Goal: Contribute content: Contribute content

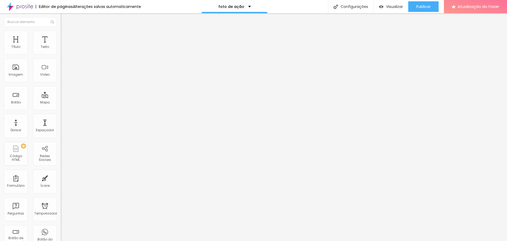
click at [66, 36] on font "Estilo" at bounding box center [70, 34] width 8 height 4
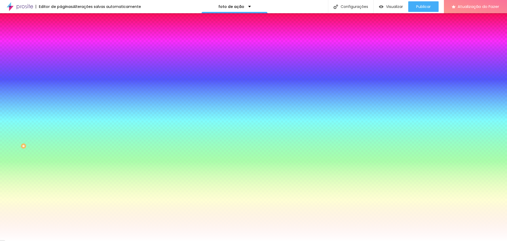
click at [61, 31] on li "Conteúdo" at bounding box center [91, 27] width 61 height 5
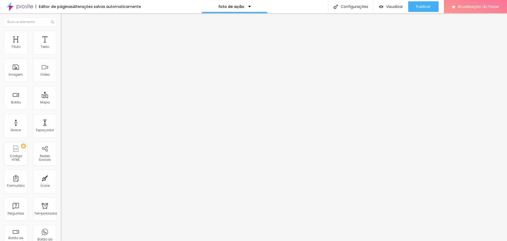
click at [73, 18] on font "Editar nulo" at bounding box center [82, 19] width 19 height 5
click at [19, 100] on font "Botão" at bounding box center [16, 102] width 10 height 4
click at [61, 32] on img at bounding box center [63, 33] width 5 height 5
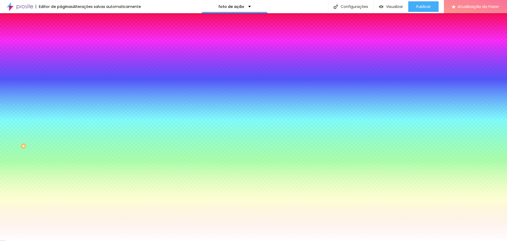
click at [61, 36] on img at bounding box center [63, 38] width 5 height 5
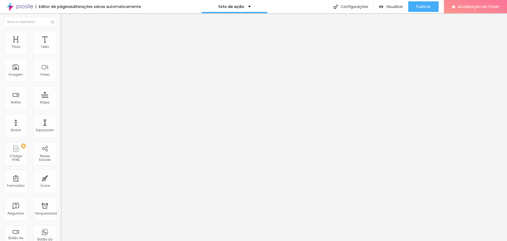
click at [61, 33] on img at bounding box center [63, 33] width 5 height 5
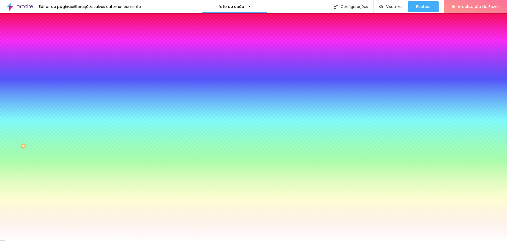
click at [61, 30] on img at bounding box center [63, 27] width 5 height 5
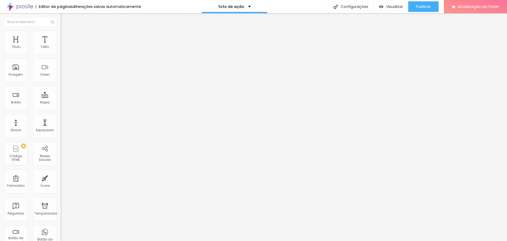
drag, startPoint x: 8, startPoint y: 60, endPoint x: -28, endPoint y: 60, distance: 36.2
click at [0, 60] on html "Editor de páginas Alterações [PERSON_NAME] automaticamente foto de ação Configu…" at bounding box center [253, 120] width 507 height 241
paste input "[URL][DOMAIN_NAME]"
type input "TikTok"
drag, startPoint x: 27, startPoint y: 109, endPoint x: -61, endPoint y: 106, distance: 88.5
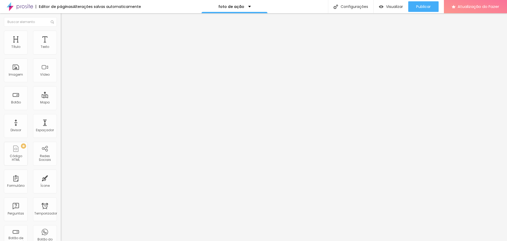
click at [0, 106] on html "Editor de páginas Alterações [PERSON_NAME] automaticamente foto de ação Configu…" at bounding box center [253, 120] width 507 height 241
paste input "[DOMAIN_NAME][URL]"
type input "[URL][DOMAIN_NAME]"
click at [61, 145] on div "Editar nulo Conteúdo Estilo Avançado Texto TikTok Alinhamento [GEOGRAPHIC_DATA]…" at bounding box center [91, 126] width 61 height 227
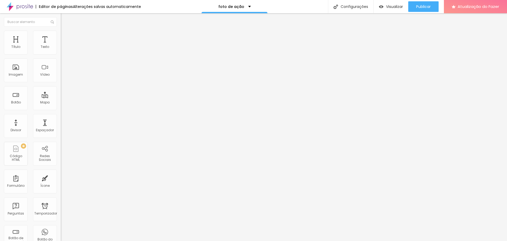
scroll to position [0, 0]
click at [61, 34] on li "Estilo" at bounding box center [91, 33] width 61 height 5
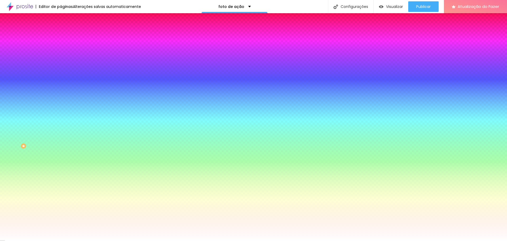
click at [61, 180] on input "#FFFFFF" at bounding box center [92, 182] width 63 height 5
click at [63, 174] on icon "button" at bounding box center [65, 176] width 4 height 4
click at [61, 170] on font "Cor de fundo" at bounding box center [71, 172] width 21 height 4
click at [63, 209] on icon "button" at bounding box center [64, 210] width 3 height 3
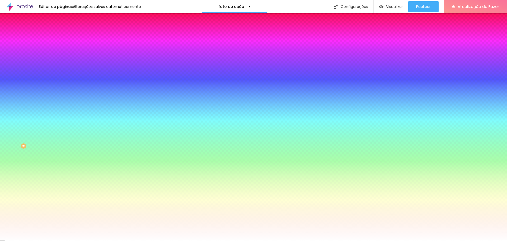
click at [53, 240] on div at bounding box center [253, 241] width 507 height 0
click at [63, 66] on icon "button" at bounding box center [64, 67] width 2 height 2
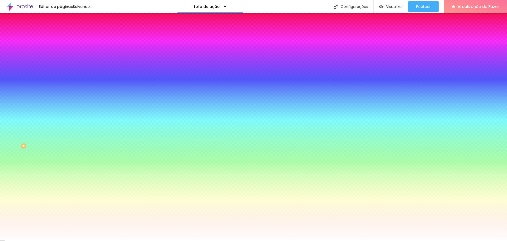
type input "0.5"
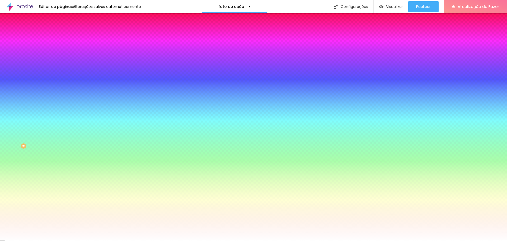
type input "0.6"
type input "0.7"
type input "0.8"
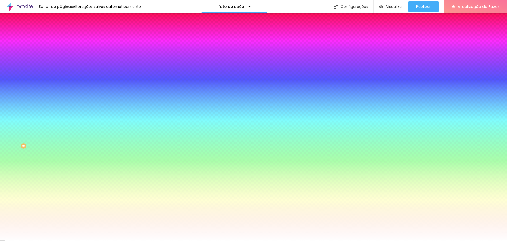
type input "0.8"
type input "0.9"
type input "1"
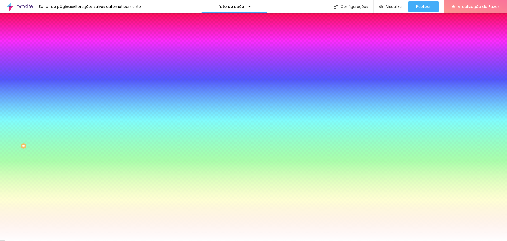
type input "1.1"
type input "1.2"
type input "1.3"
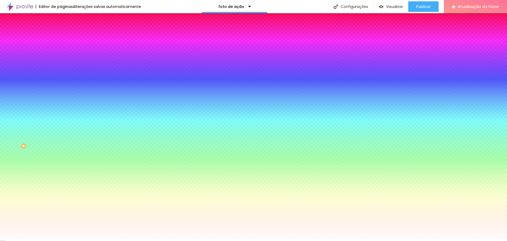
type input "1.3"
type input "1.5"
type input "1.6"
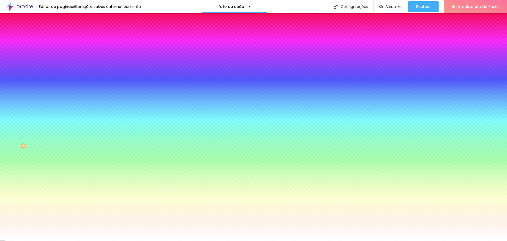
type input "1.7"
type input "1.8"
type input "1.9"
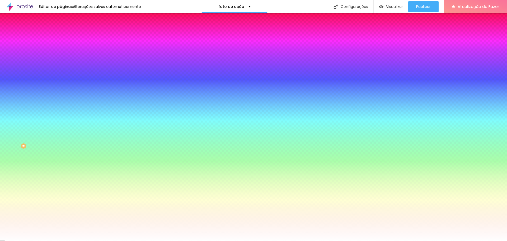
type input "1.9"
type input "2"
type input "2.1"
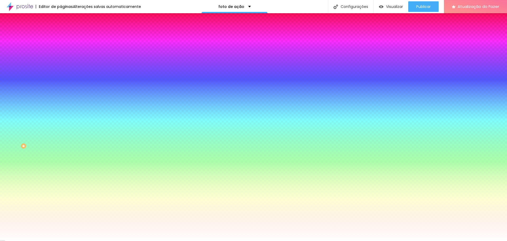
type input "2.2"
type input "2.5"
type input "2.7"
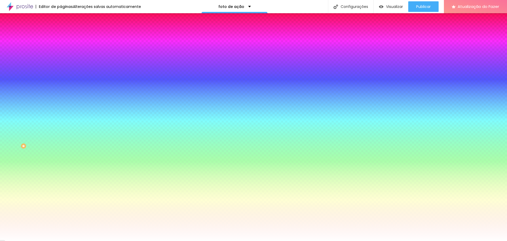
type input "2.7"
type input "2.8"
type input "2.9"
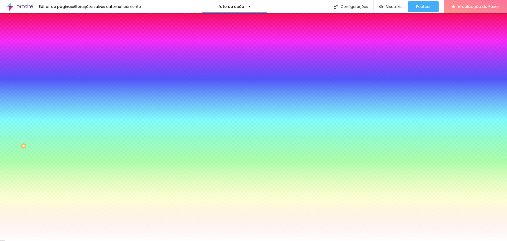
type input "3"
type input "3.1"
type input "3.2"
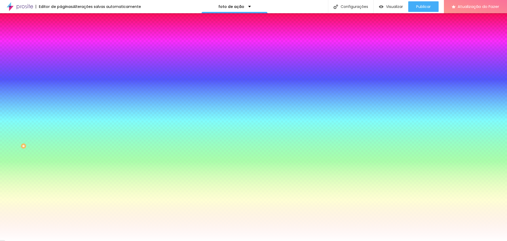
type input "3.2"
type input "3.3"
type input "3.5"
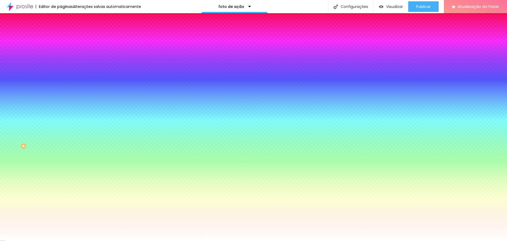
type input "3.6"
type input "3.7"
type input "3.8"
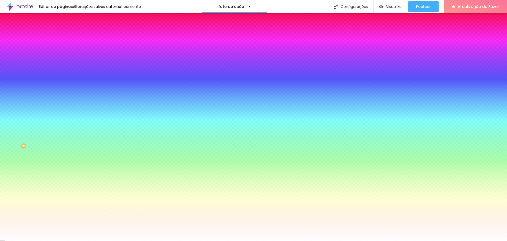
type input "3.8"
type input "3.9"
type input "4"
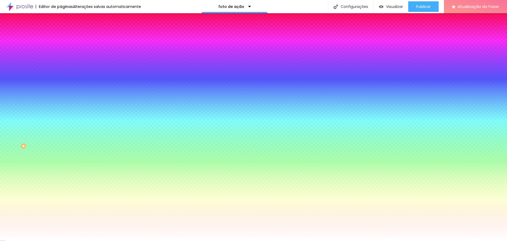
type input "4.1"
type input "4.2"
type input "4.3"
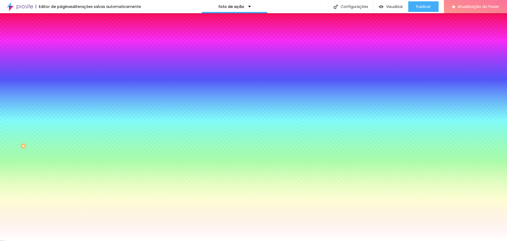
type input "4.3"
type input "4.4"
type input "4.5"
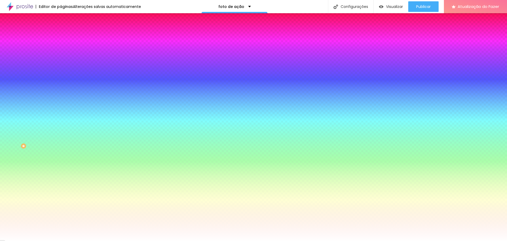
type input "4.7"
type input "4.8"
type input "4.9"
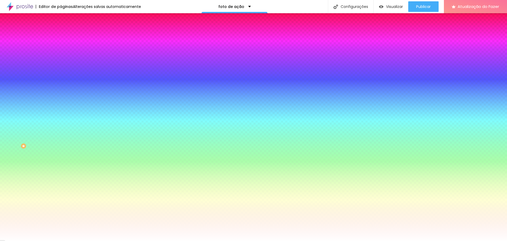
type input "4.9"
type input "5"
type input "5.1"
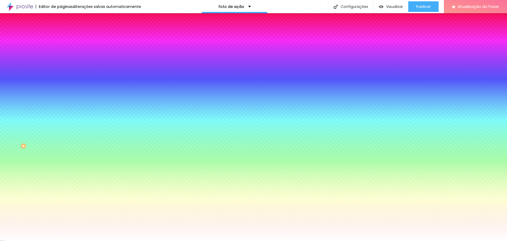
type input "5.2"
type input "5.4"
type input "5.5"
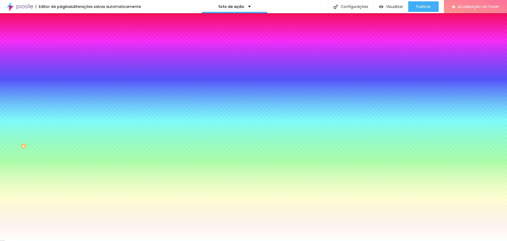
type input "5.5"
type input "5.7"
type input "5.9"
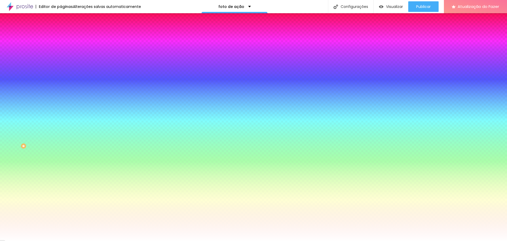
type input "6"
type input "6.1"
type input "6.3"
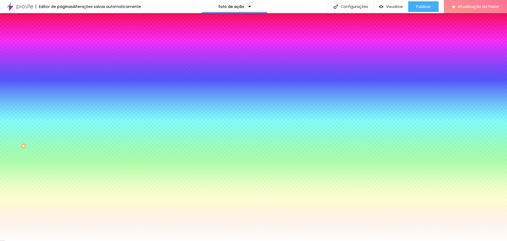
type input "6.3"
type input "6.4"
type input "6.5"
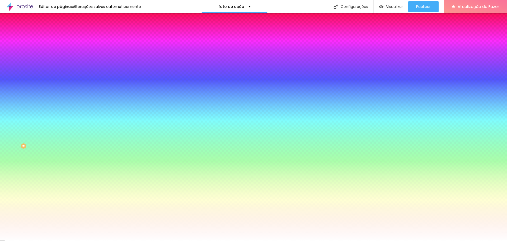
type input "6.6"
type input "6.7"
type input "6.9"
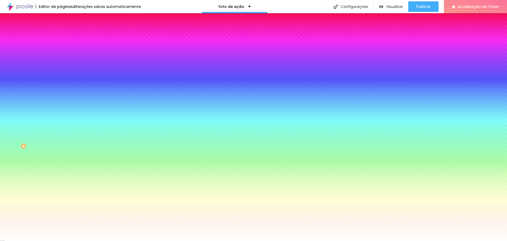
type input "6.9"
type input "7.1"
type input "7.3"
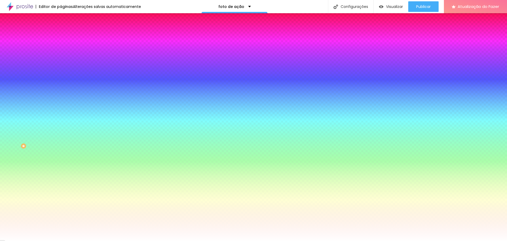
type input "7.7"
type input "7.8"
type input "7.9"
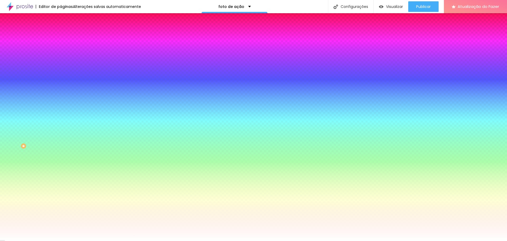
type input "7.9"
type input "8"
type input "8.1"
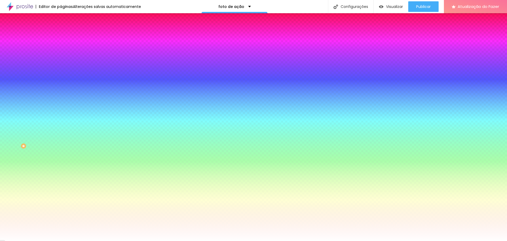
type input "8.6"
type input "9"
type input "9.8"
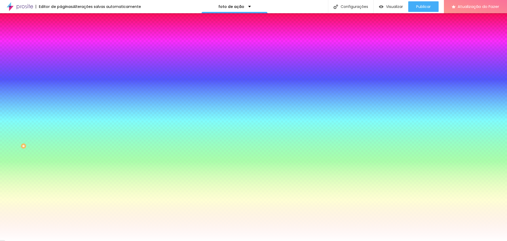
type input "9.8"
type input "10"
type input "9.9"
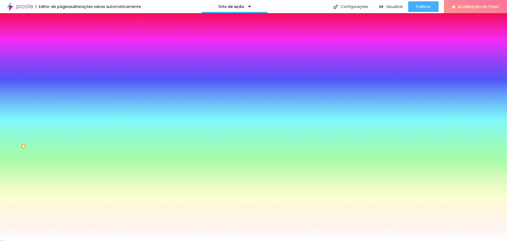
type input "9.8"
type input "9.7"
type input "9.5"
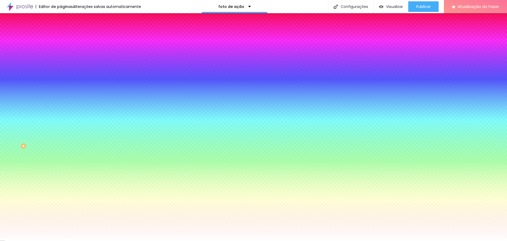
type input "9.5"
type input "9.4"
type input "9.1"
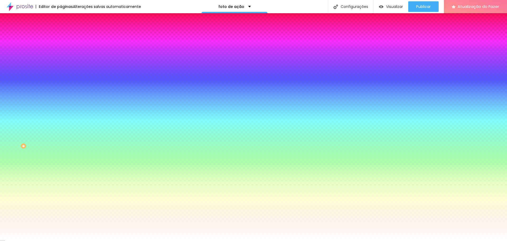
type input "9"
type input "8.9"
type input "8.8"
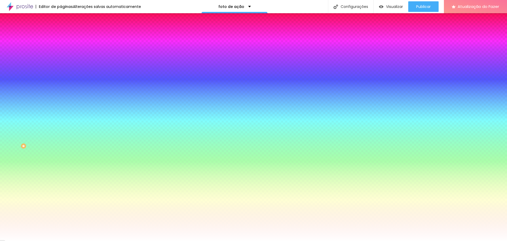
type input "8.8"
type input "8.7"
drag, startPoint x: 71, startPoint y: 115, endPoint x: 101, endPoint y: 119, distance: 29.9
type input "8.7"
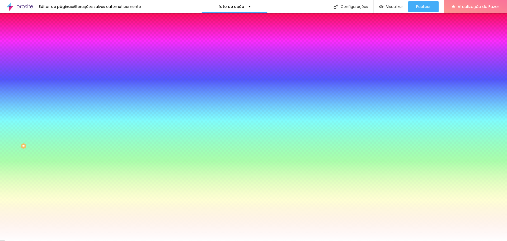
type input "15"
type input "14"
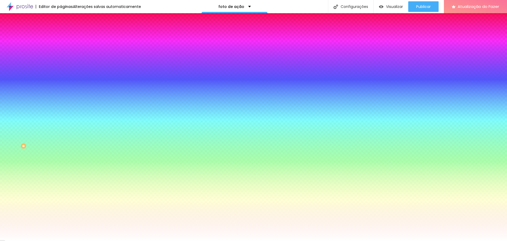
type input "13"
type input "12"
type input "13"
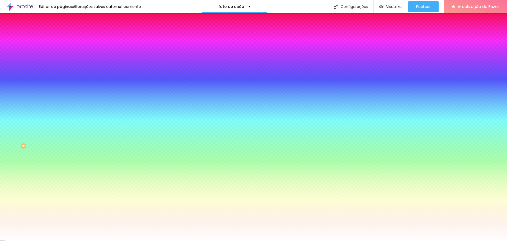
type input "13"
type input "14"
type input "15"
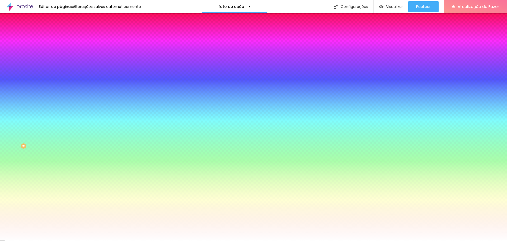
type input "16"
type input "17"
drag, startPoint x: 79, startPoint y: 102, endPoint x: 83, endPoint y: 103, distance: 4.4
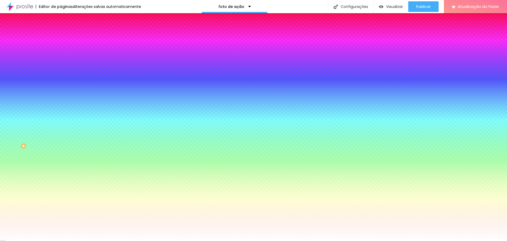
type input "17"
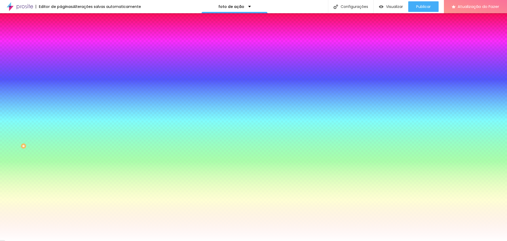
select select "MontserratBlack"
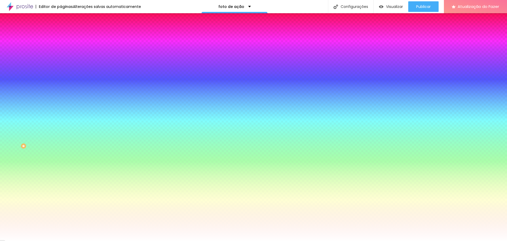
type input "16"
type input "15"
type input "14"
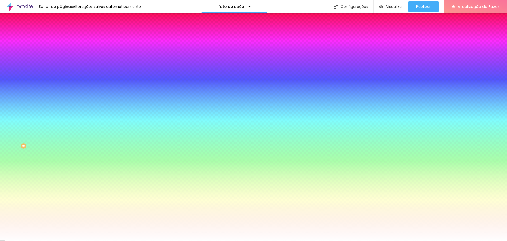
type input "14"
type input "13"
type input "12"
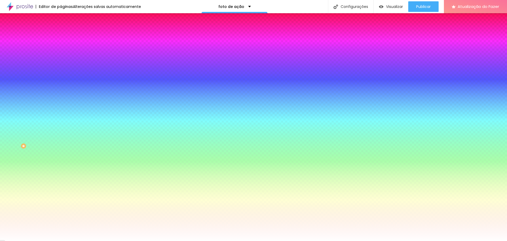
type input "11"
type input "10"
type input "11"
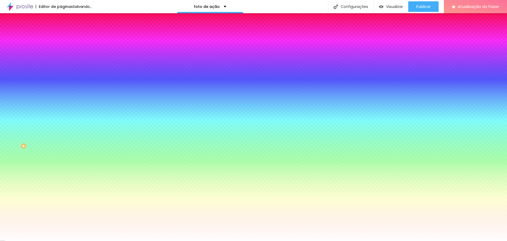
type input "11"
type input "12"
type input "13"
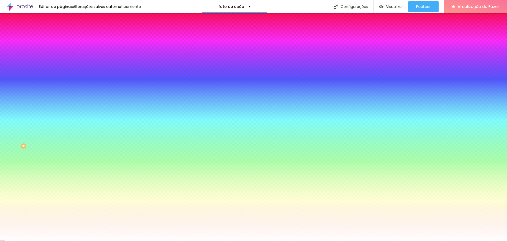
drag, startPoint x: 79, startPoint y: 101, endPoint x: 76, endPoint y: 101, distance: 3.2
type input "13"
type input "8.2"
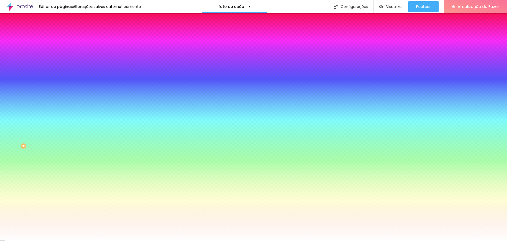
type input "7.8"
type input "7.4"
drag, startPoint x: 96, startPoint y: 114, endPoint x: 82, endPoint y: 114, distance: 13.5
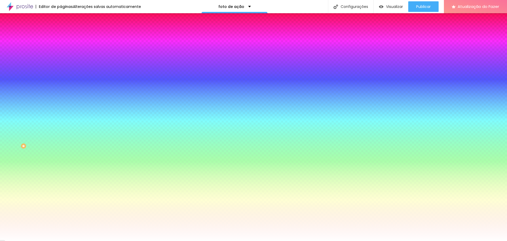
drag, startPoint x: 76, startPoint y: 102, endPoint x: 83, endPoint y: 104, distance: 7.5
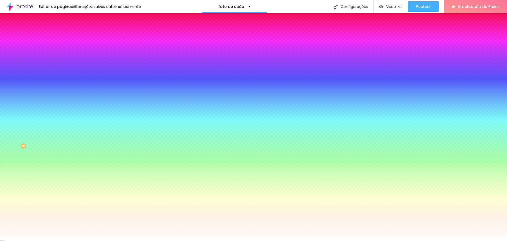
drag, startPoint x: 82, startPoint y: 114, endPoint x: 72, endPoint y: 113, distance: 10.5
drag, startPoint x: 84, startPoint y: 103, endPoint x: 90, endPoint y: 103, distance: 5.8
click at [100, 240] on div at bounding box center [253, 241] width 507 height 0
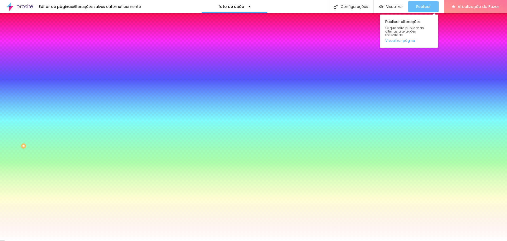
click at [415, 5] on button "Publicar" at bounding box center [423, 6] width 30 height 11
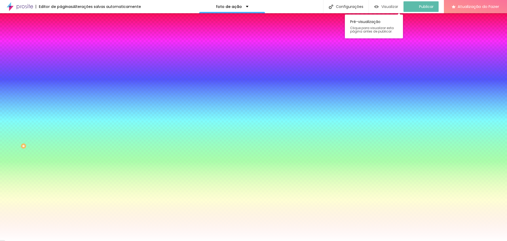
click at [398, 6] on font "Visualizar" at bounding box center [389, 6] width 17 height 5
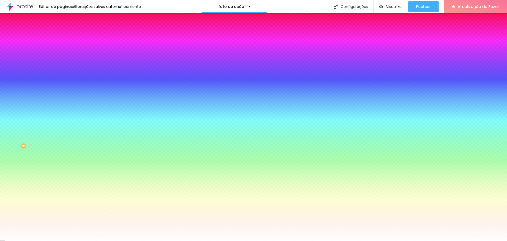
click at [61, 30] on img at bounding box center [63, 27] width 5 height 5
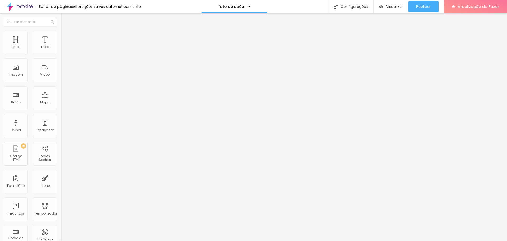
click at [61, 50] on input "TikTok" at bounding box center [92, 46] width 63 height 5
click at [426, 6] on font "Publicar" at bounding box center [423, 6] width 15 height 5
click at [420, 7] on font "Publicar" at bounding box center [423, 6] width 15 height 5
click at [394, 6] on font "Visualizar" at bounding box center [389, 6] width 17 height 5
